Goal: Task Accomplishment & Management: Use online tool/utility

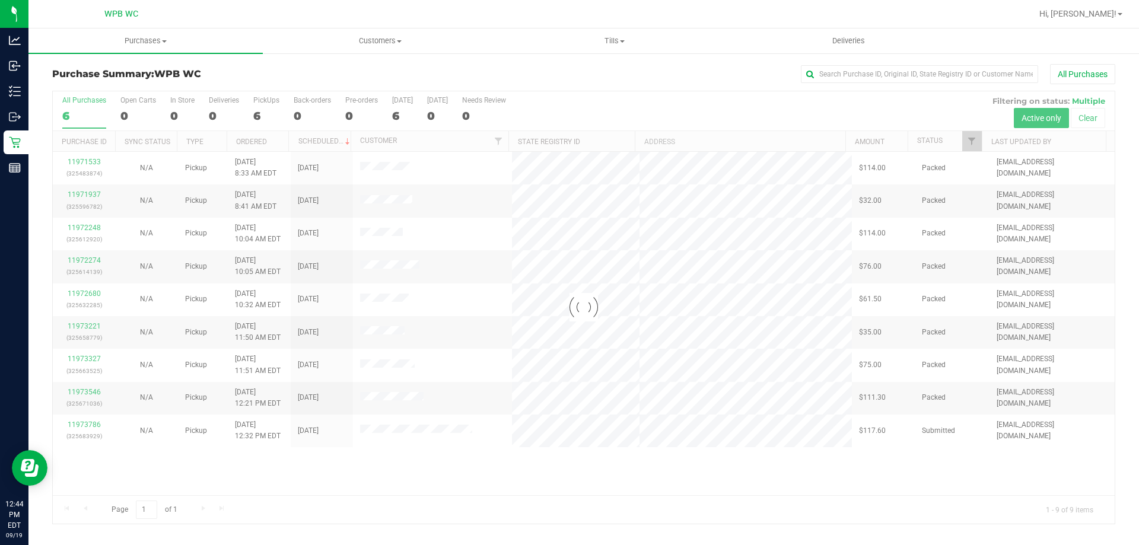
click at [88, 423] on div at bounding box center [584, 307] width 1062 height 432
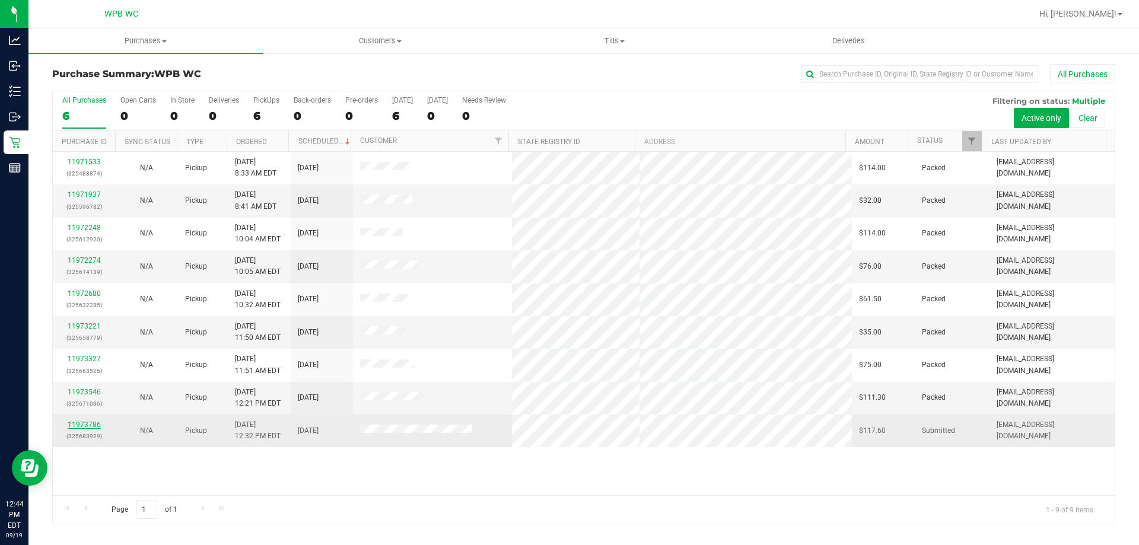
click at [94, 425] on link "11973786" at bounding box center [84, 425] width 33 height 8
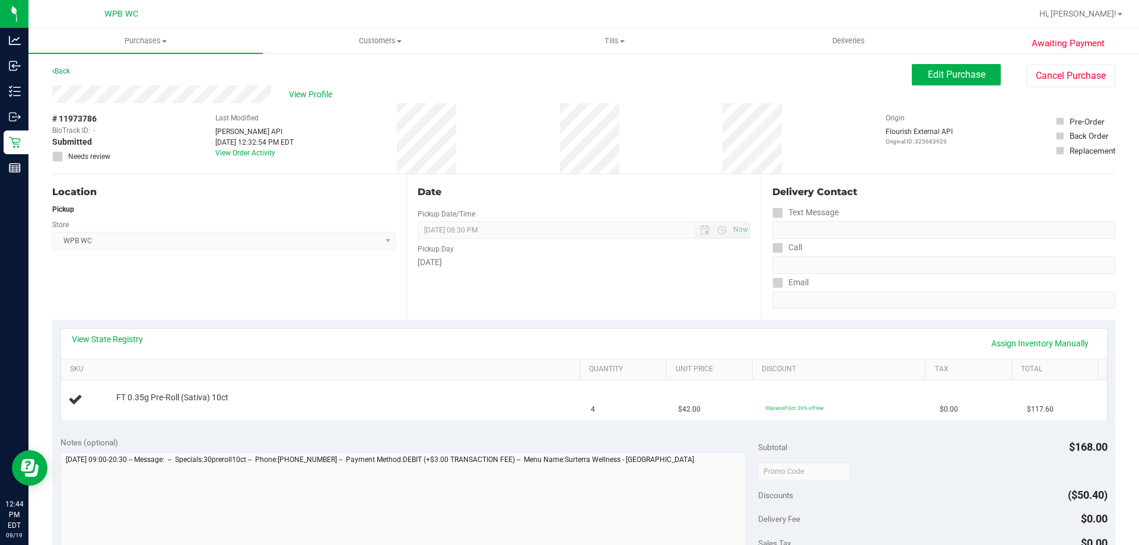
click at [206, 429] on div "Notes (optional) Subtotal $168.00 Discounts ($50.40) Delivery Fee $0.00 Sales T…" at bounding box center [583, 535] width 1063 height 214
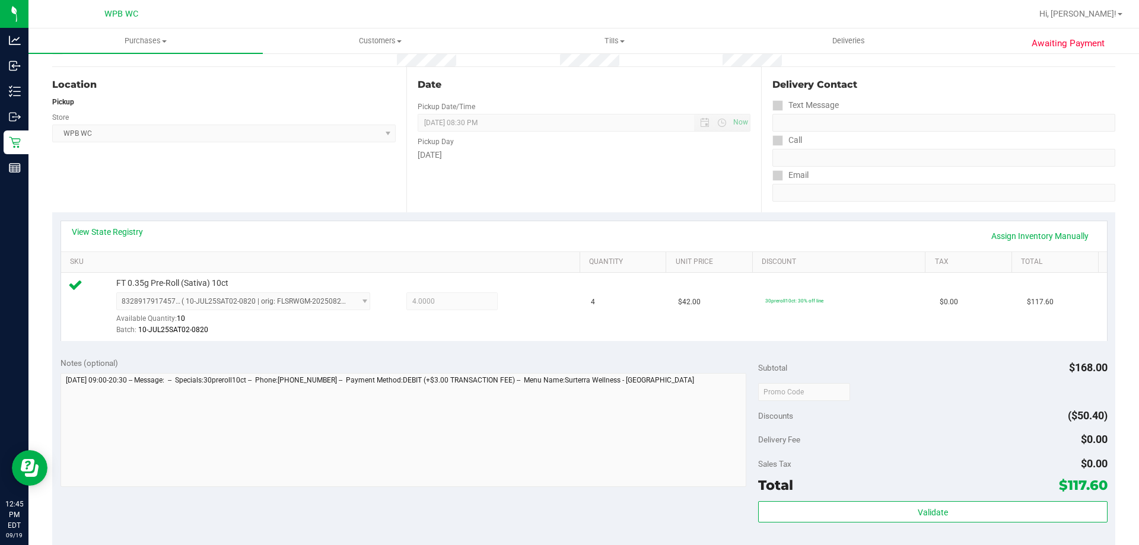
scroll to position [356, 0]
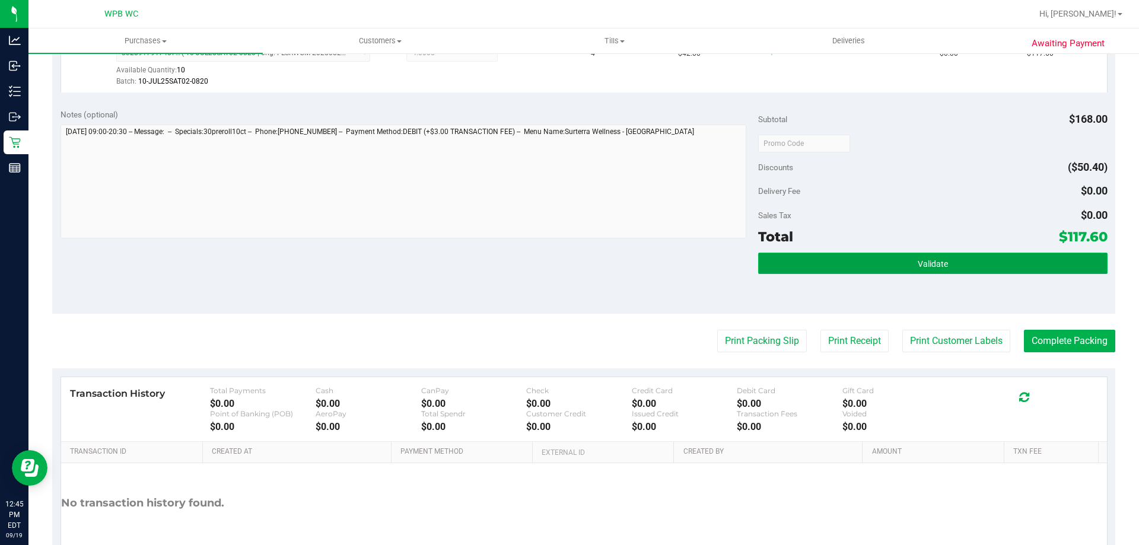
click at [908, 253] on button "Validate" at bounding box center [932, 263] width 349 height 21
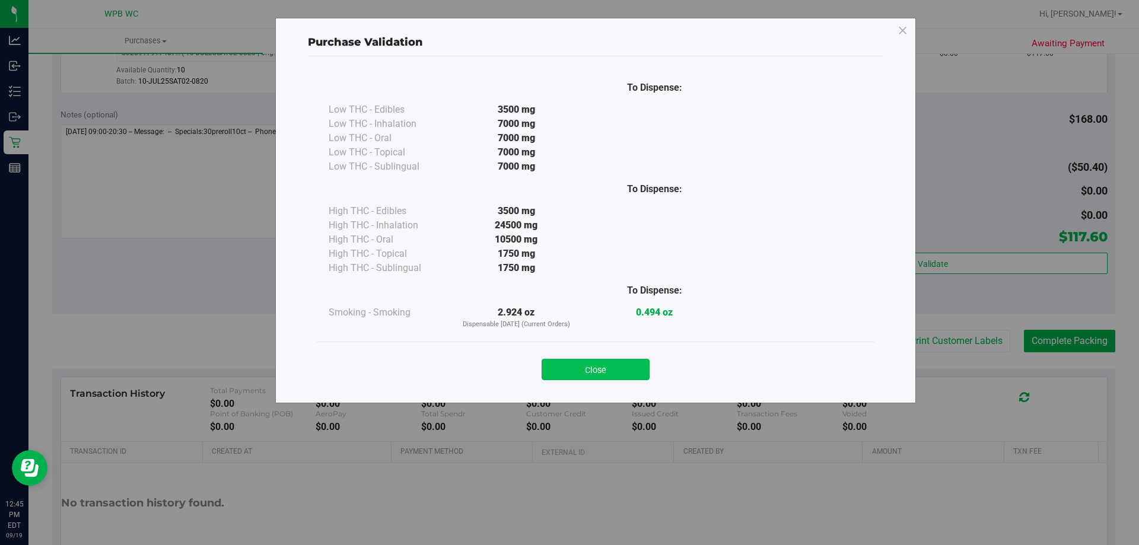
click at [585, 364] on button "Close" at bounding box center [596, 369] width 108 height 21
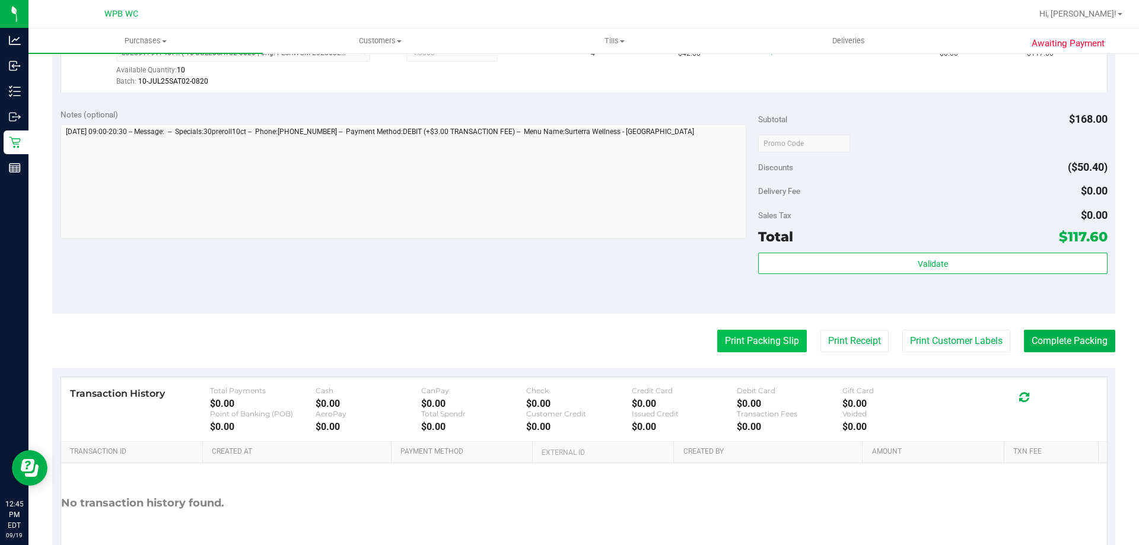
click at [717, 336] on button "Print Packing Slip" at bounding box center [762, 341] width 90 height 23
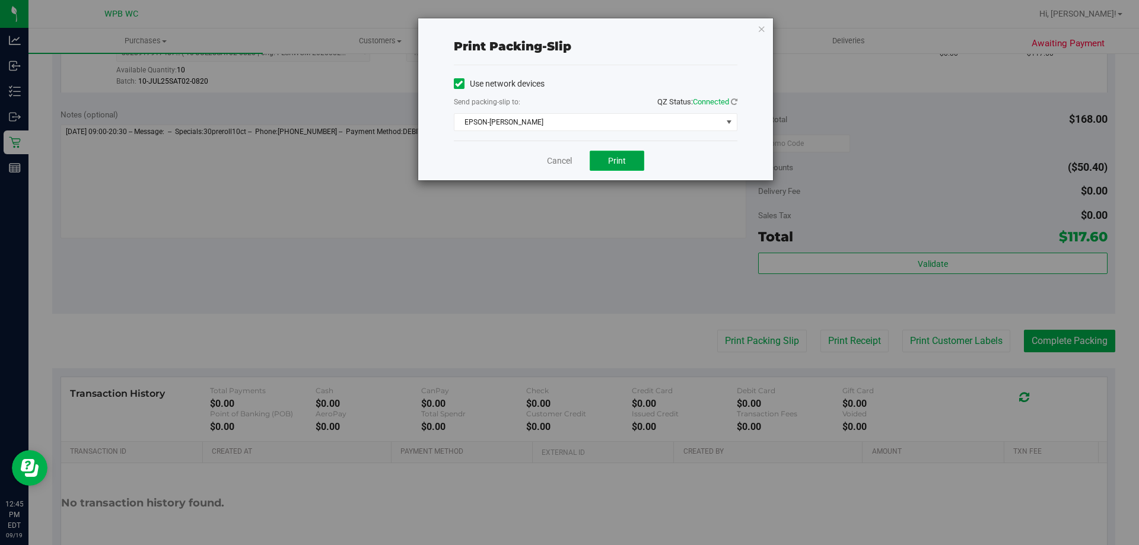
click at [613, 158] on span "Print" at bounding box center [617, 160] width 18 height 9
click at [548, 152] on div "Cancel Print" at bounding box center [596, 161] width 284 height 40
click at [556, 162] on link "Cancel" at bounding box center [559, 161] width 25 height 12
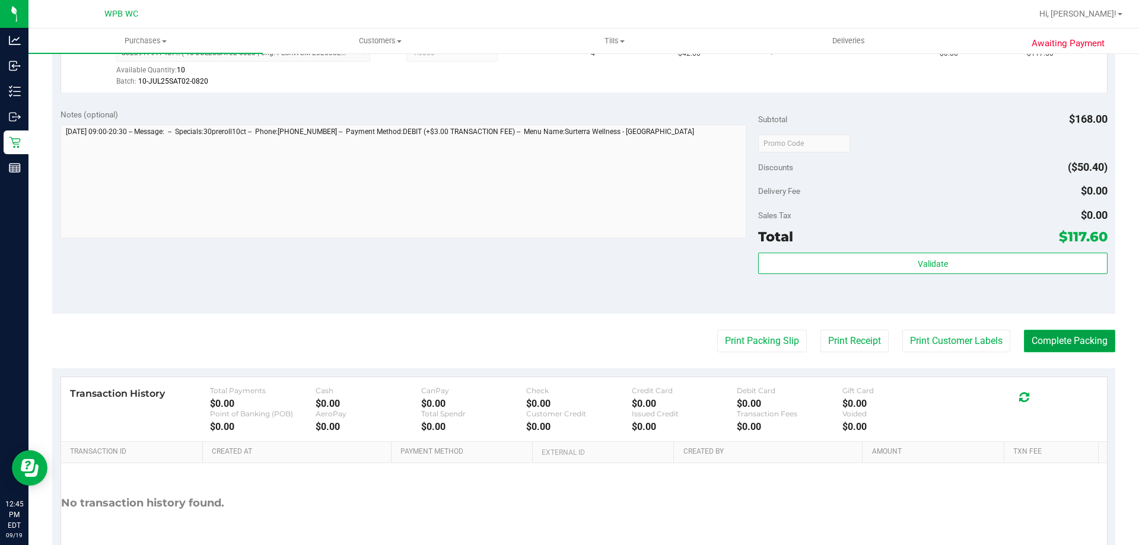
click at [1087, 341] on button "Complete Packing" at bounding box center [1069, 341] width 91 height 23
